Goal: Check status: Check status

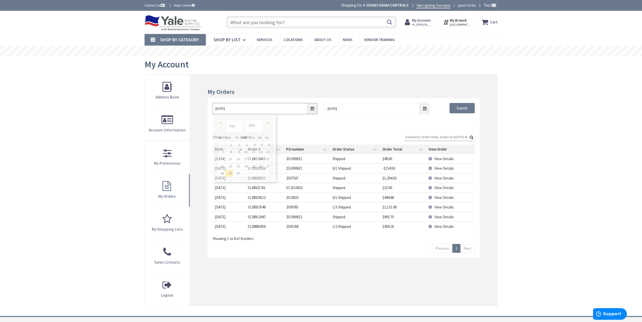
click at [314, 109] on input "9/29/2025" at bounding box center [265, 108] width 105 height 11
drag, startPoint x: 248, startPoint y: 126, endPoint x: 250, endPoint y: 131, distance: 5.5
click at [248, 126] on select "1980 1981 1982 1983 1984 1985 1986 1987 1988 1989 1990 1991 1992 1993 1994 1995…" at bounding box center [253, 125] width 17 height 11
type input "09/28/2021"
click at [437, 120] on div "09/28/2021 10/6/2025 Submit" at bounding box center [344, 113] width 272 height 30
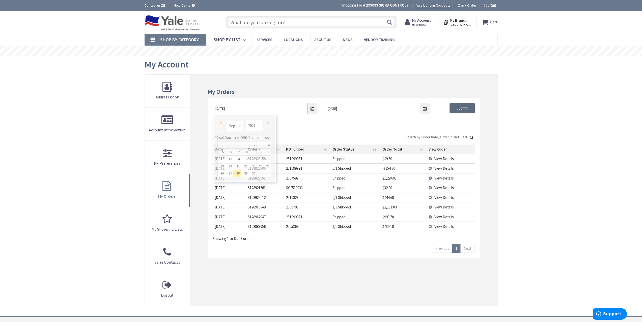
click at [459, 109] on input "Submit" at bounding box center [461, 108] width 25 height 11
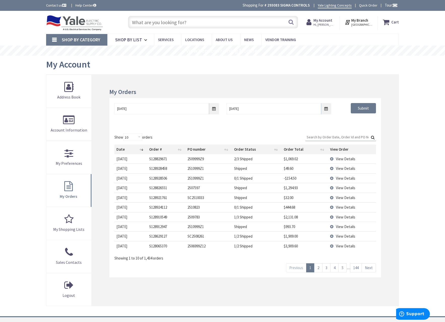
click at [341, 134] on input "Search:" at bounding box center [341, 137] width 71 height 8
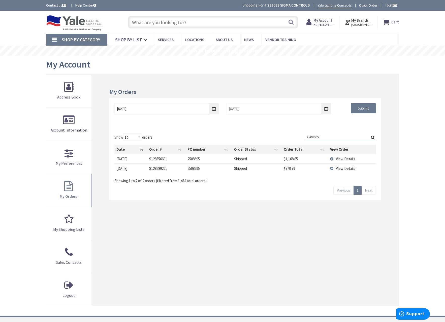
click at [342, 168] on span "View Details" at bounding box center [345, 168] width 19 height 5
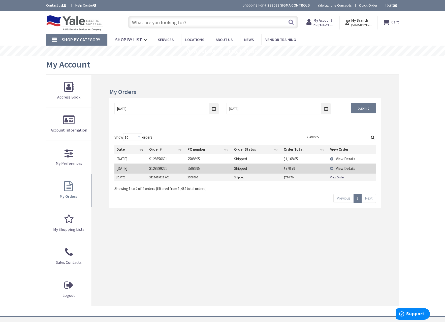
click at [344, 160] on span "View Details" at bounding box center [345, 159] width 19 height 5
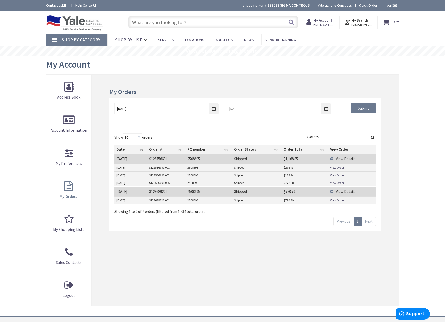
drag, startPoint x: 331, startPoint y: 136, endPoint x: 272, endPoint y: 136, distance: 59.0
click at [274, 137] on div "Show 10 25 50 100 orders Search: 2508695 Date Order # PO number Order Status Or…" at bounding box center [245, 173] width 262 height 81
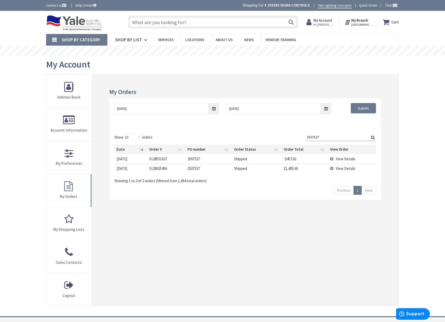
type input "2507527"
click at [351, 169] on span "View Details" at bounding box center [345, 168] width 19 height 5
